Goal: Information Seeking & Learning: Learn about a topic

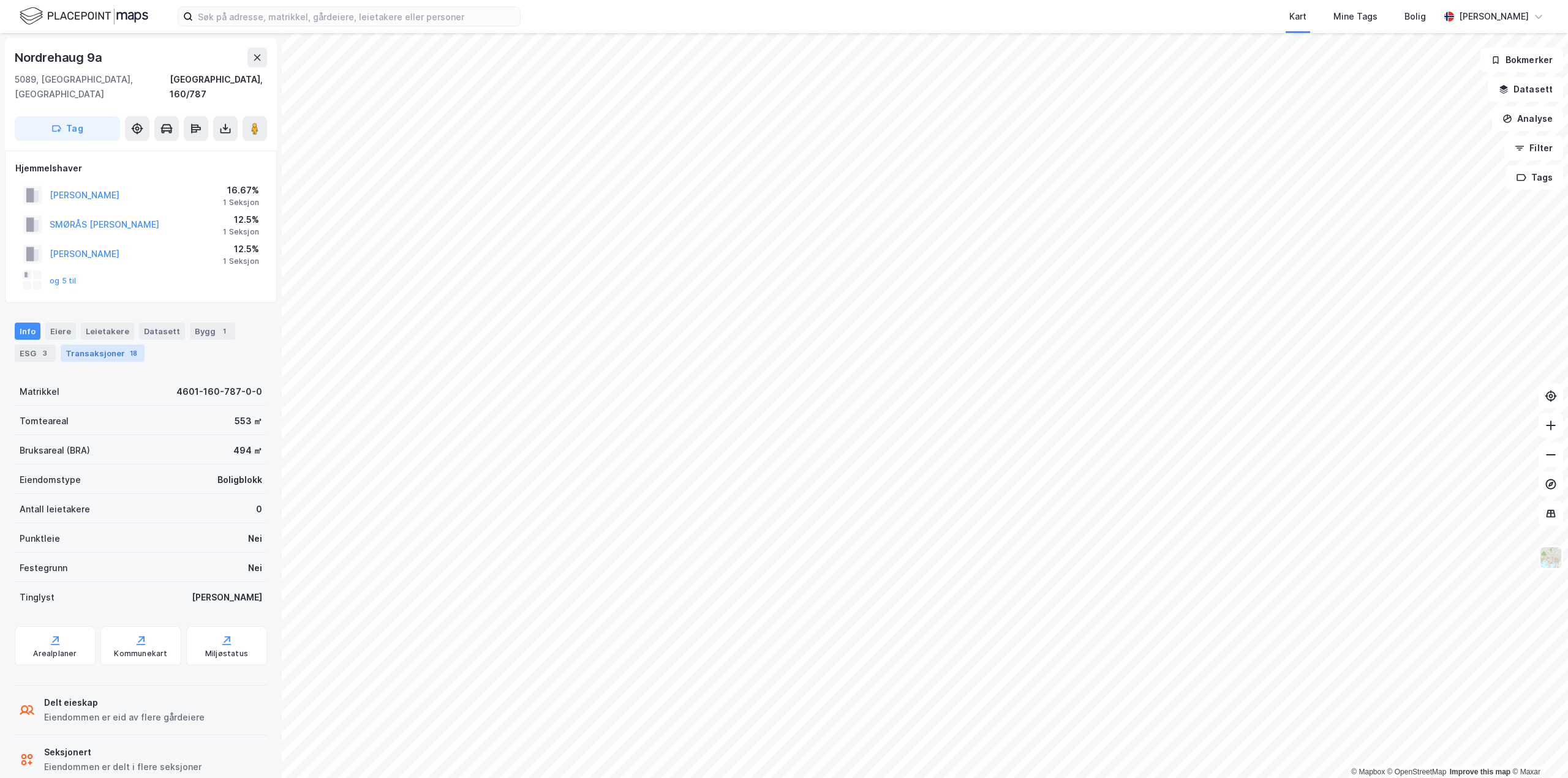
click at [131, 347] on div "18" at bounding box center [133, 353] width 12 height 12
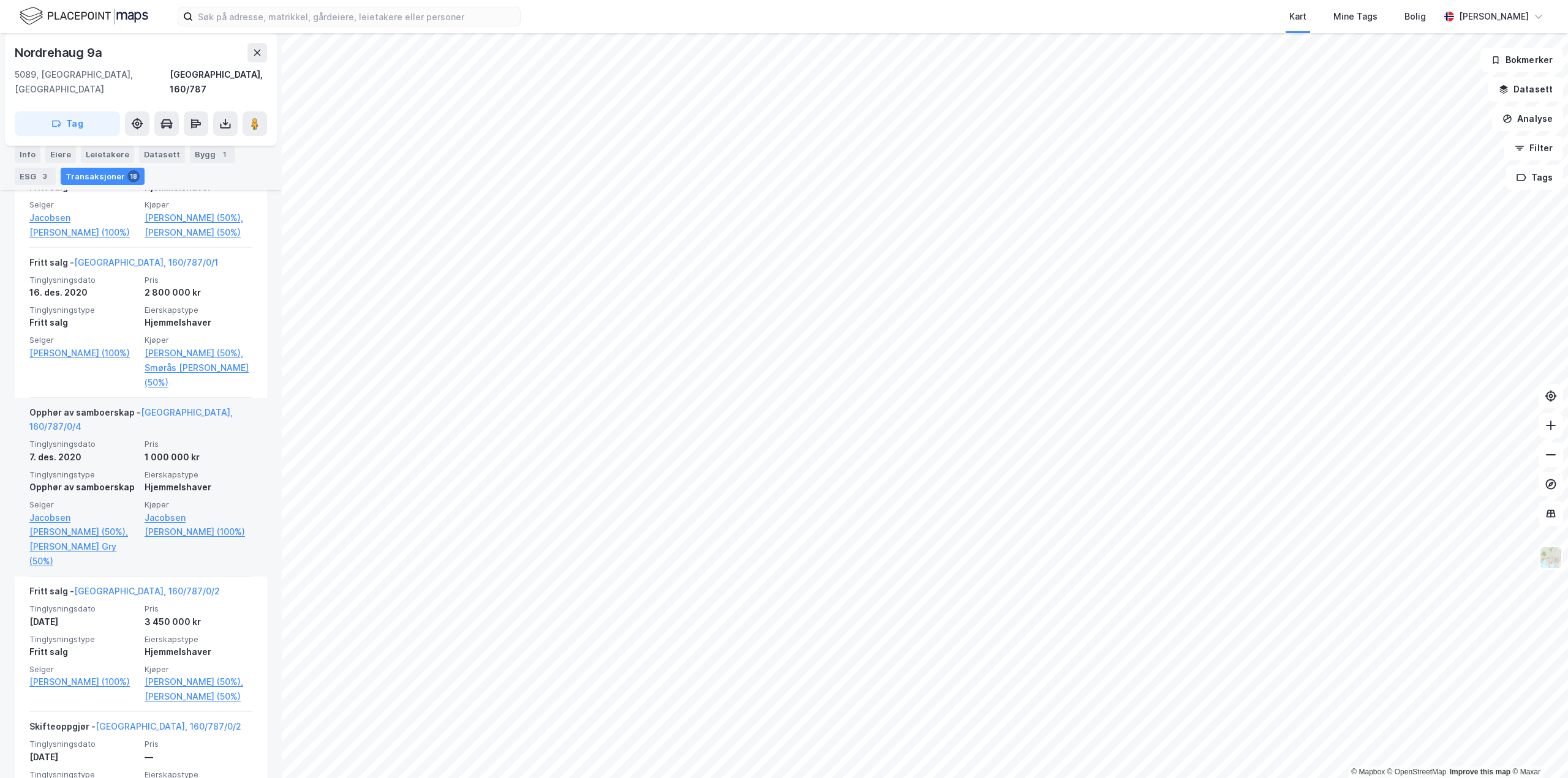
scroll to position [673, 0]
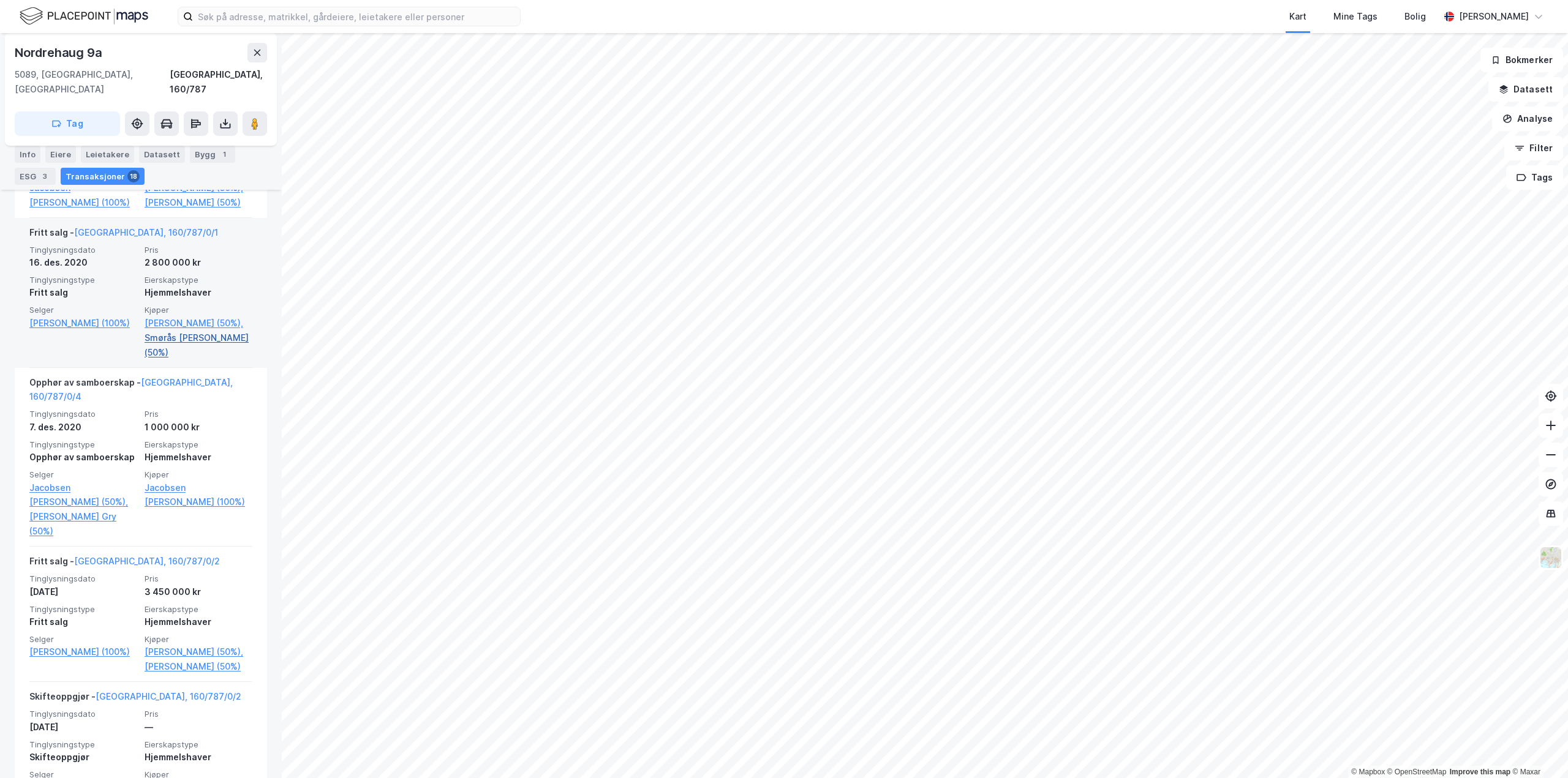
click at [220, 339] on link "Smørås [PERSON_NAME] (50%)" at bounding box center [198, 345] width 108 height 29
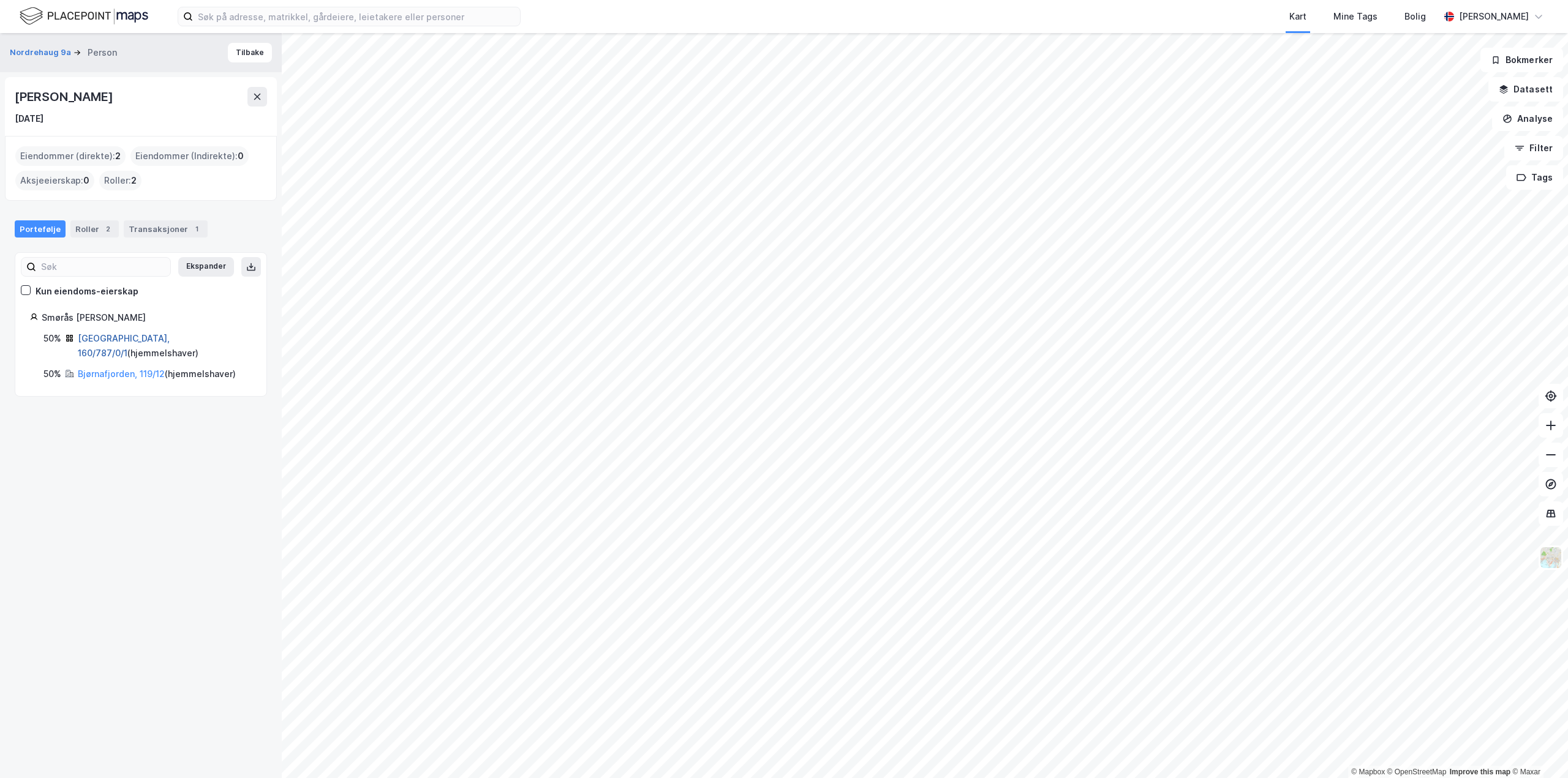
click at [127, 338] on link "[GEOGRAPHIC_DATA], 160/787/0/1" at bounding box center [124, 345] width 92 height 25
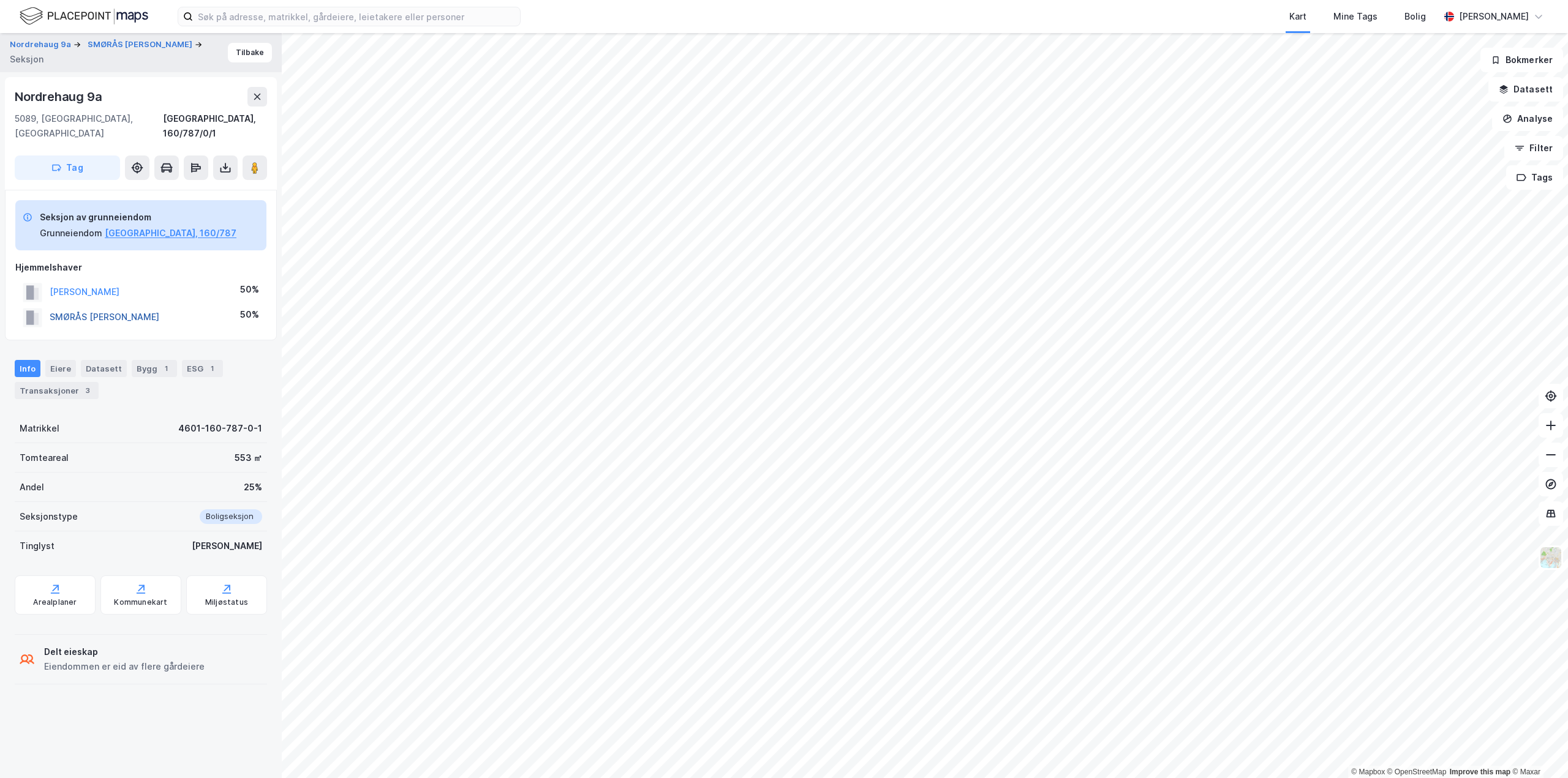
click at [0, 0] on button "SMØRÅS [PERSON_NAME]" at bounding box center [0, 0] width 0 height 0
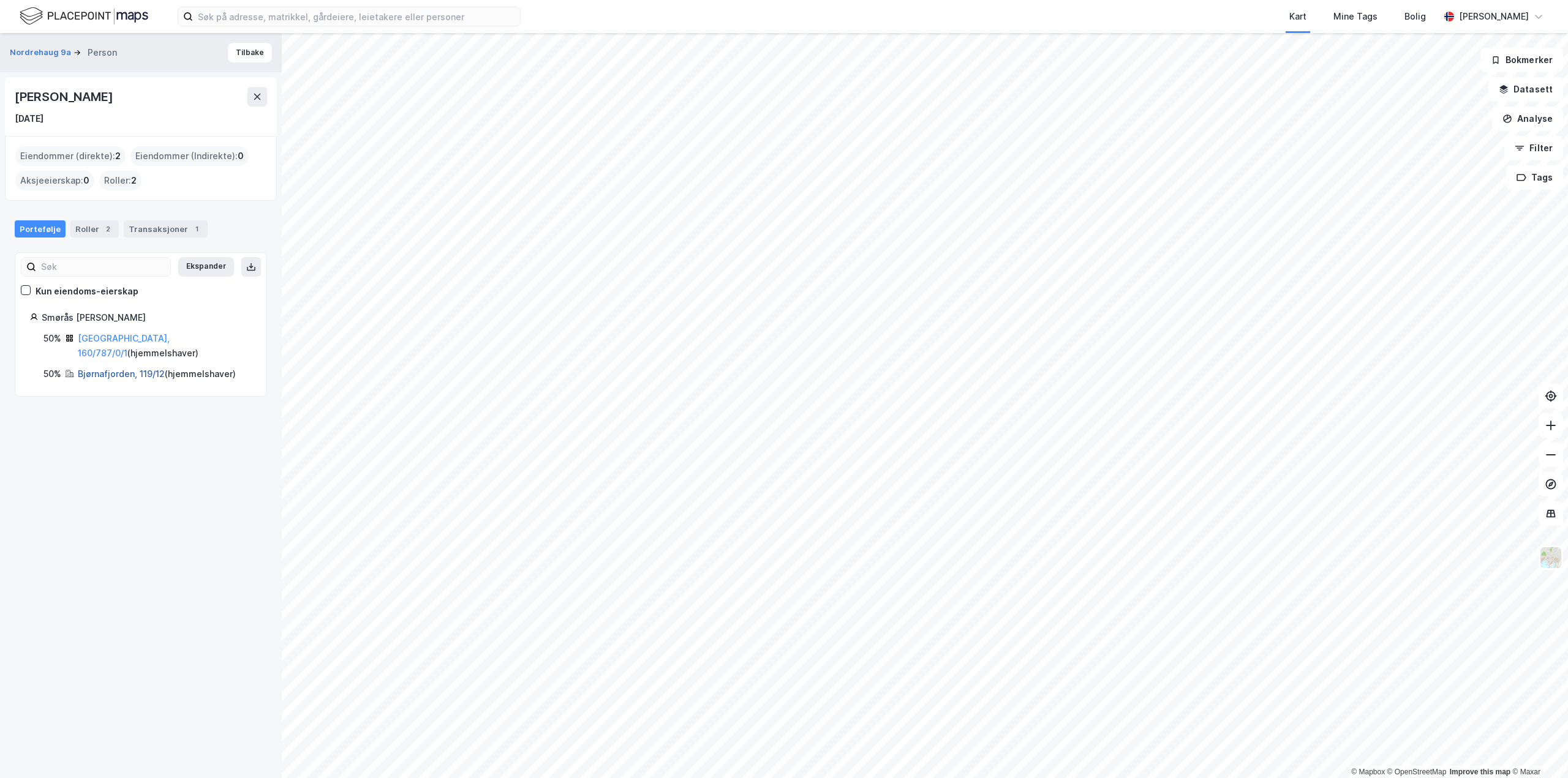
click at [144, 369] on link "Bjørnafjorden, 119/12" at bounding box center [121, 374] width 87 height 10
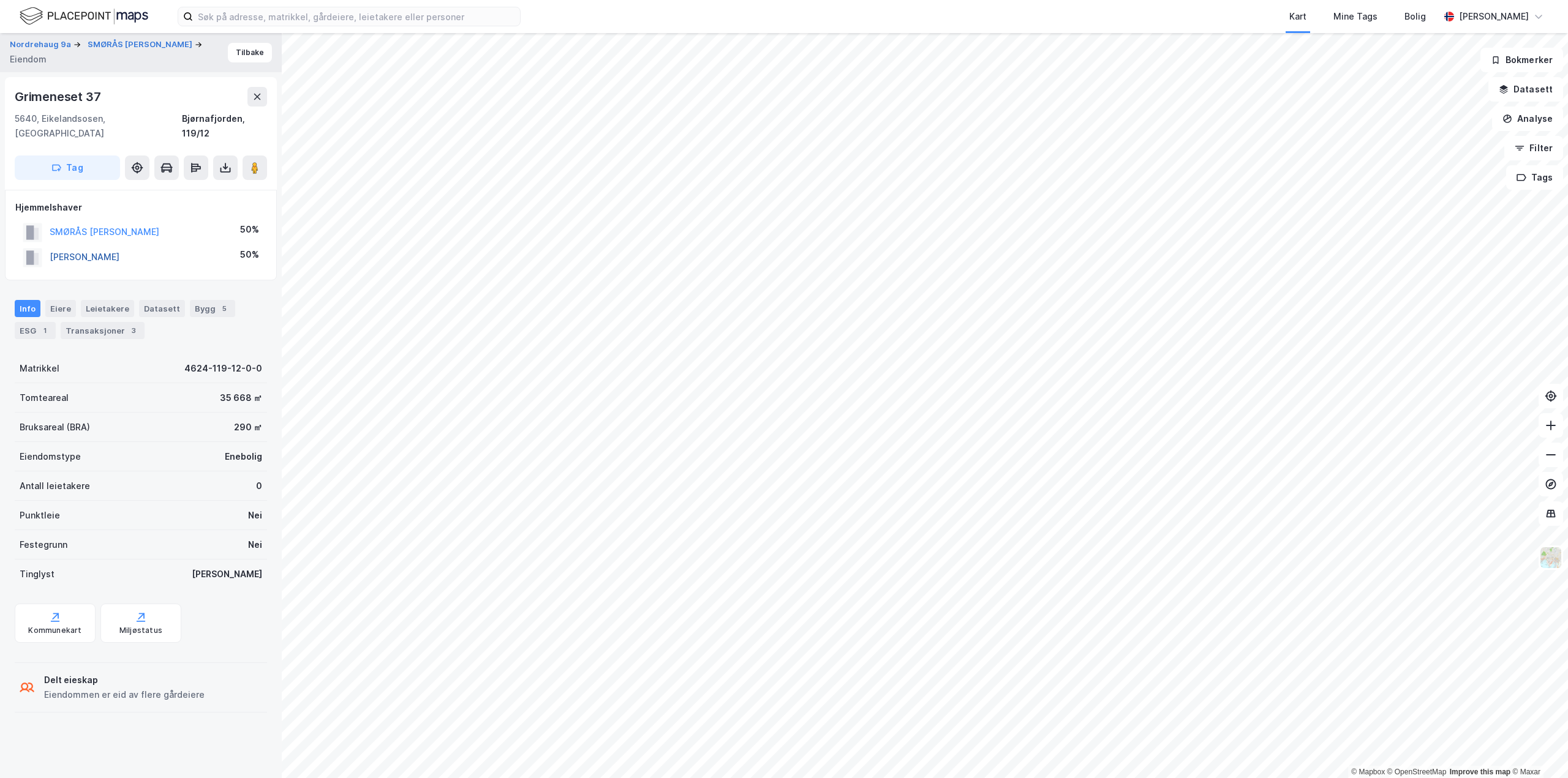
click at [0, 0] on button "[PERSON_NAME]" at bounding box center [0, 0] width 0 height 0
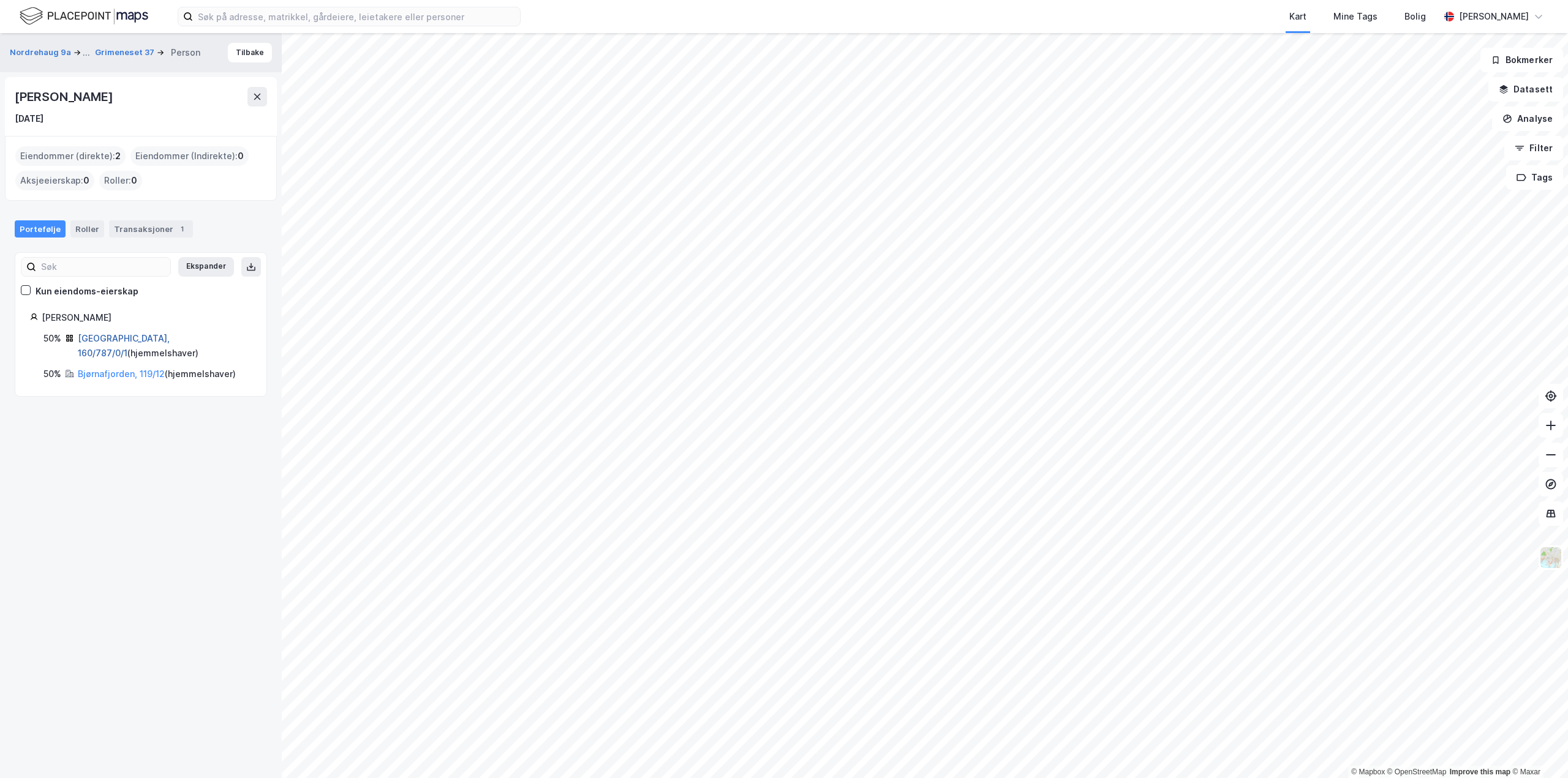
click at [124, 336] on link "[GEOGRAPHIC_DATA], 160/787/0/1" at bounding box center [124, 345] width 92 height 25
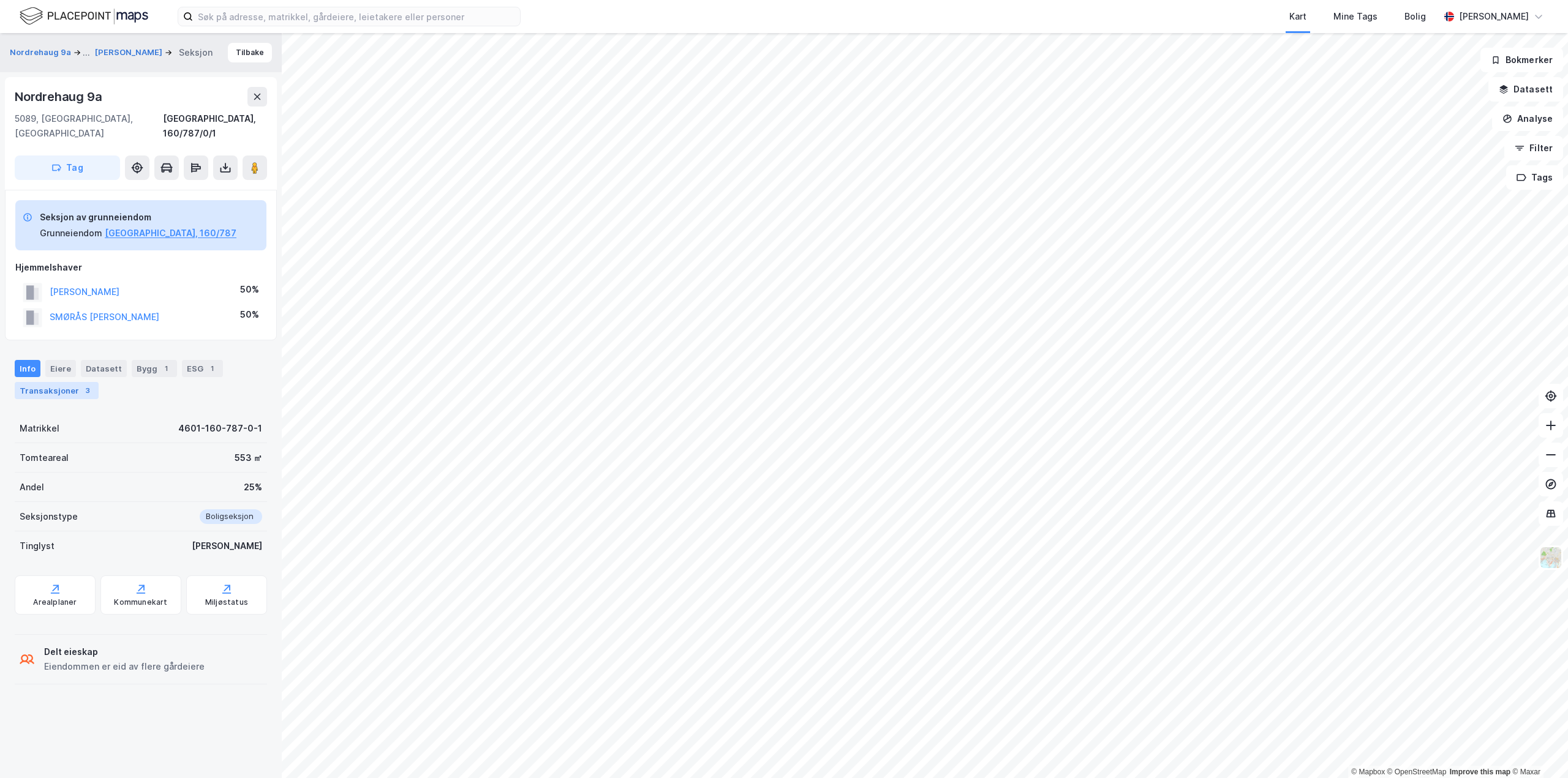
click at [69, 382] on div "Transaksjoner 3" at bounding box center [57, 390] width 84 height 17
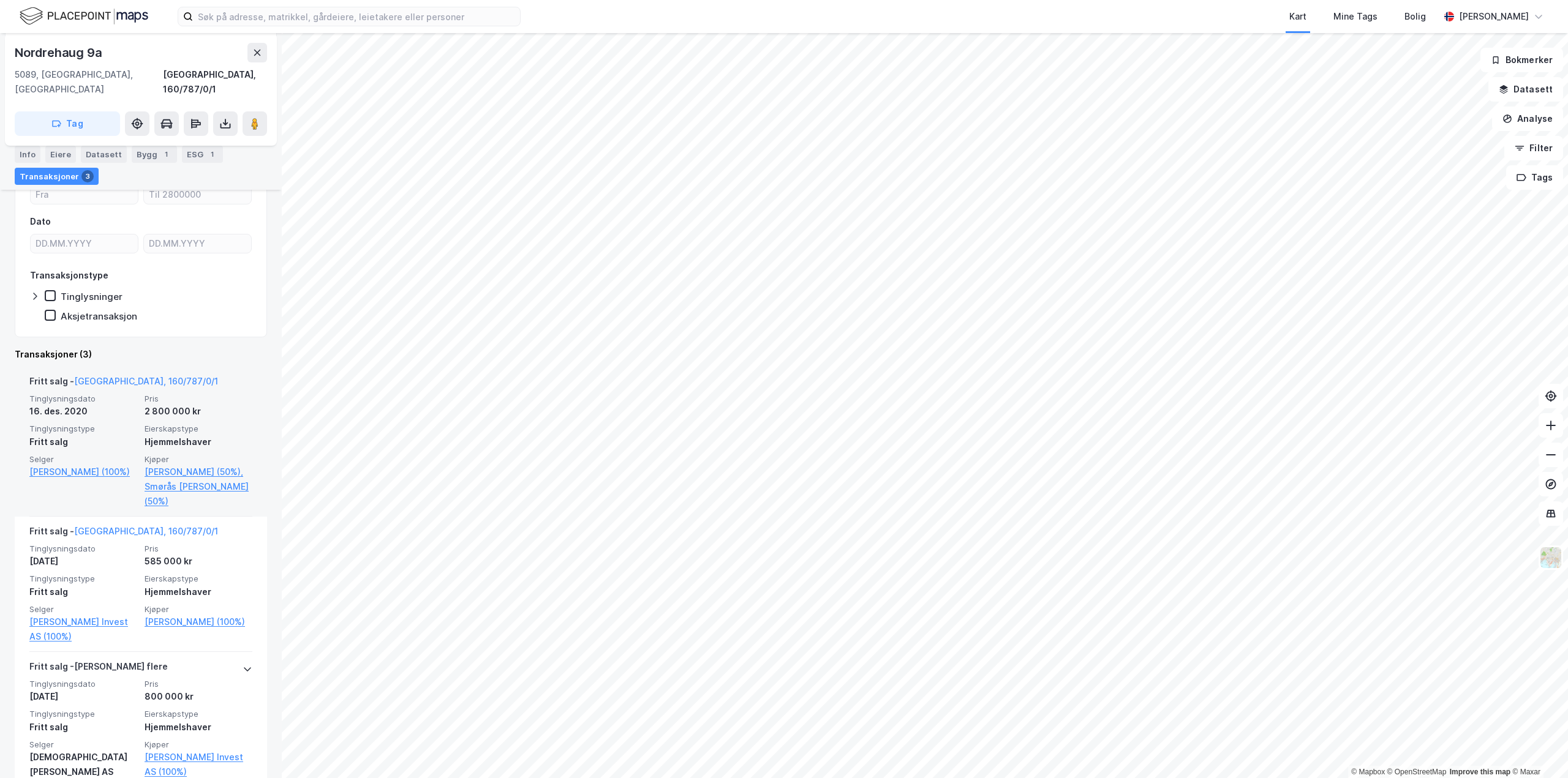
scroll to position [270, 0]
